Goal: Browse casually

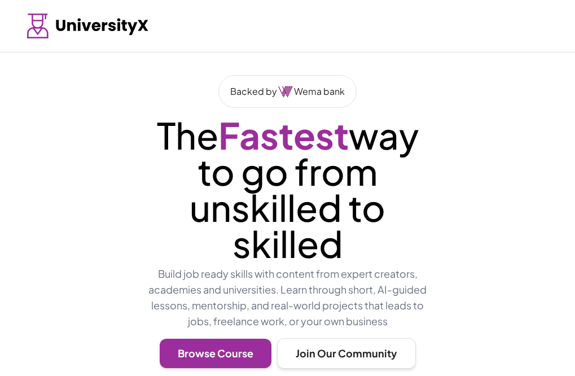
drag, startPoint x: 493, startPoint y: 0, endPoint x: 508, endPoint y: 44, distance: 46.4
click at [508, 44] on div at bounding box center [287, 26] width 575 height 52
click at [318, 244] on p "The Fastest way to go from unskilled to skilled" at bounding box center [287, 189] width 289 height 144
click at [349, 120] on span "Fastest" at bounding box center [283, 134] width 130 height 45
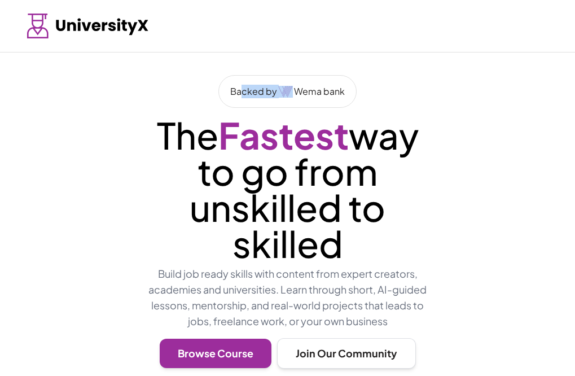
drag, startPoint x: 243, startPoint y: 88, endPoint x: 273, endPoint y: 106, distance: 34.5
click at [271, 105] on div "Backed by Wema bank" at bounding box center [287, 91] width 138 height 33
click at [311, 117] on span "Fastest" at bounding box center [283, 134] width 130 height 45
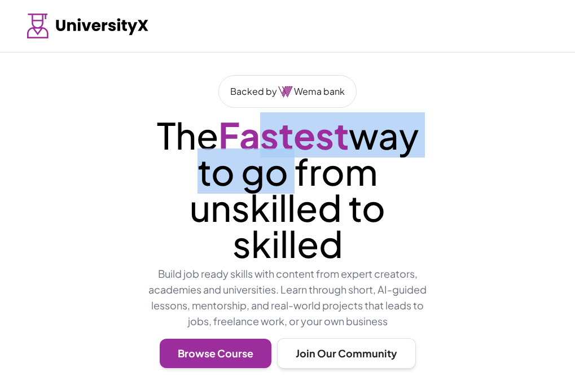
drag, startPoint x: 297, startPoint y: 147, endPoint x: 331, endPoint y: 150, distance: 34.0
click at [325, 150] on p "The Fastest way to go from unskilled to skilled" at bounding box center [287, 189] width 289 height 144
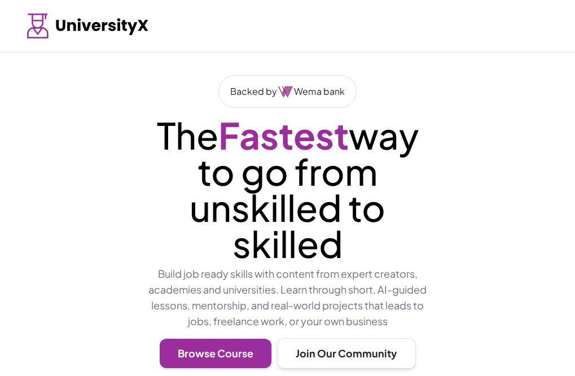
click at [348, 172] on p "The Fastest way to go from unskilled to skilled" at bounding box center [287, 189] width 289 height 144
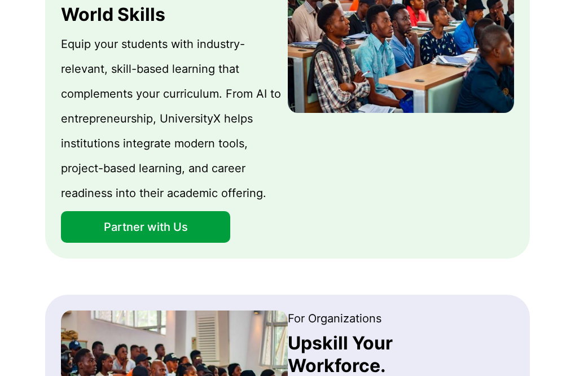
scroll to position [881, 0]
